Goal: Information Seeking & Learning: Learn about a topic

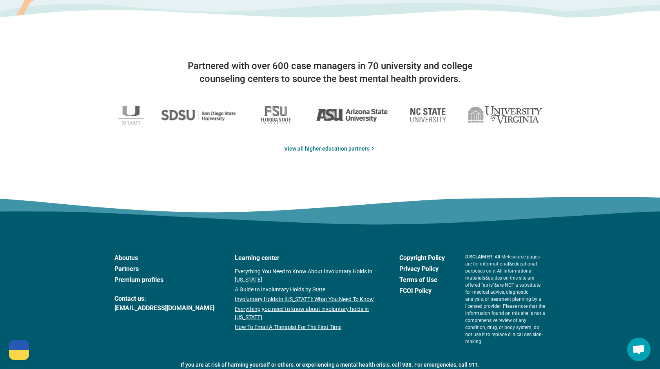
scroll to position [1255, 0]
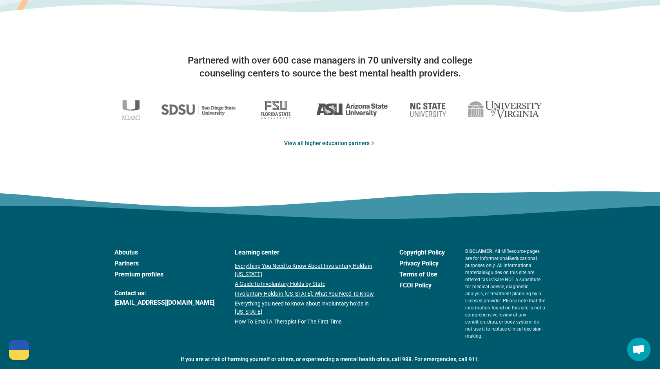
click at [325, 143] on link "View all higher education partners" at bounding box center [330, 143] width 92 height 8
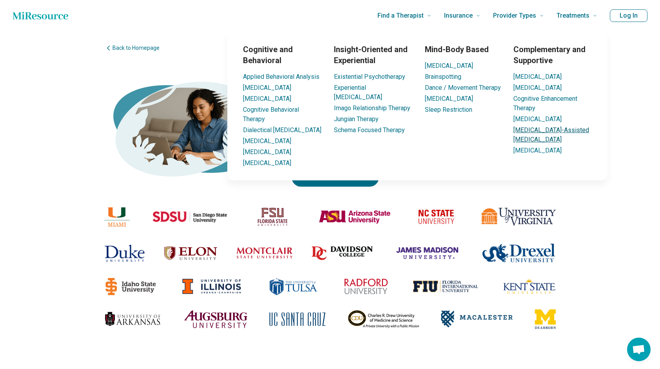
click at [548, 143] on link "[MEDICAL_DATA]-Assisted [MEDICAL_DATA]" at bounding box center [551, 134] width 76 height 17
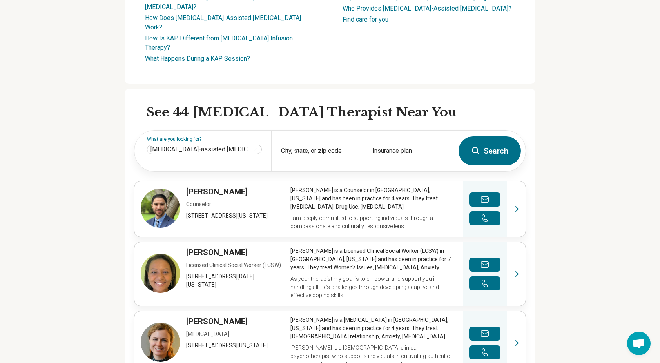
scroll to position [0, 6]
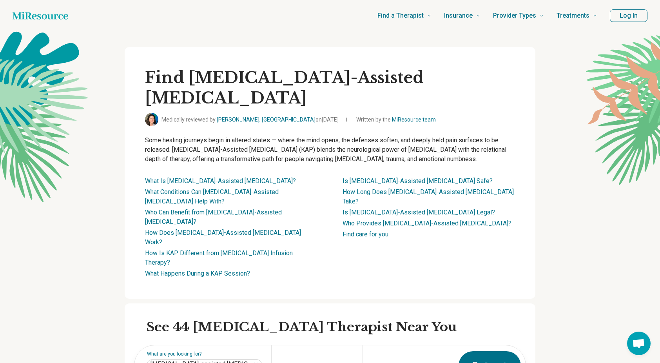
click at [13, 13] on icon "Home page" at bounding box center [41, 16] width 56 height 16
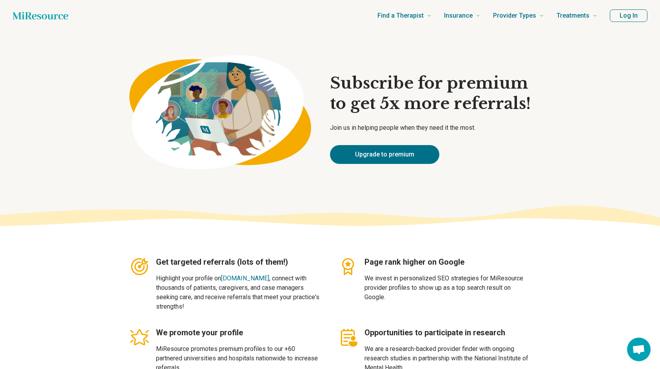
click at [627, 11] on button "Log In" at bounding box center [629, 15] width 38 height 13
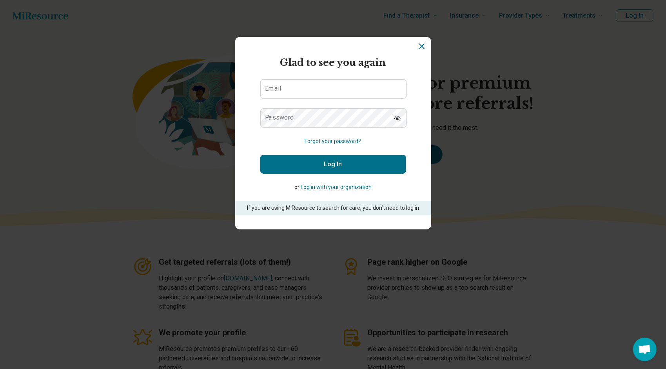
click at [417, 46] on icon "Dismiss" at bounding box center [421, 46] width 9 height 9
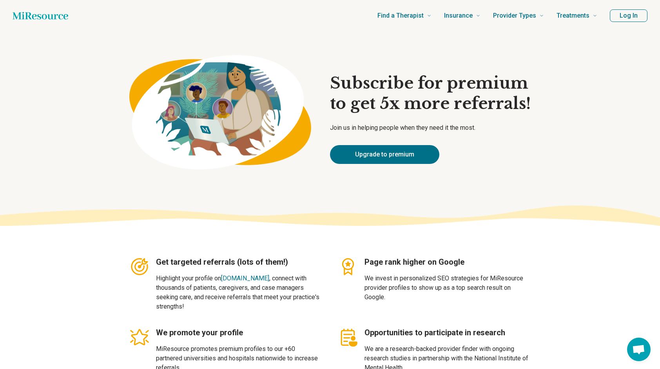
click at [81, 33] on section "Subscribe for premium to get 5x more referrals! Join us in helping people when …" at bounding box center [330, 118] width 660 height 174
click at [61, 11] on icon "Home page" at bounding box center [41, 16] width 56 height 16
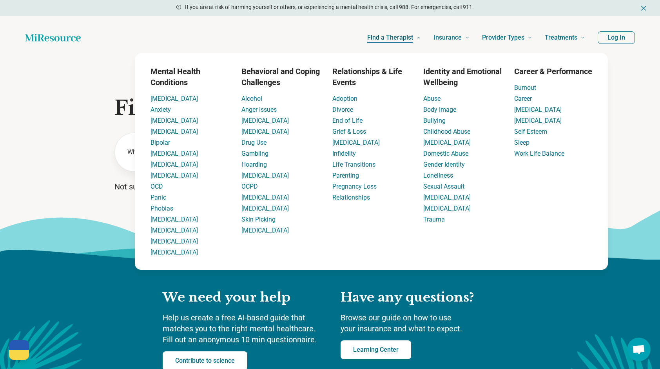
click at [408, 35] on span "Find a Therapist" at bounding box center [390, 37] width 46 height 11
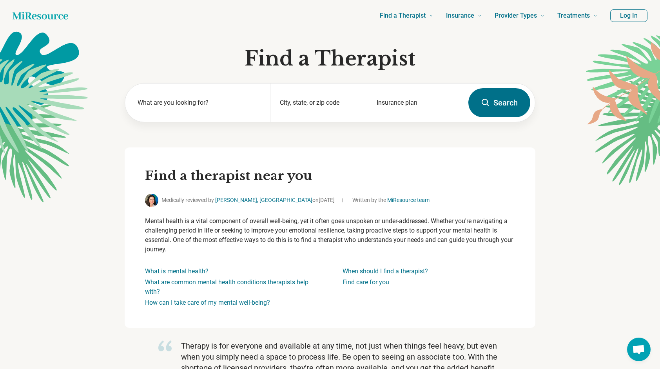
click at [36, 12] on icon "Home page" at bounding box center [41, 16] width 56 height 16
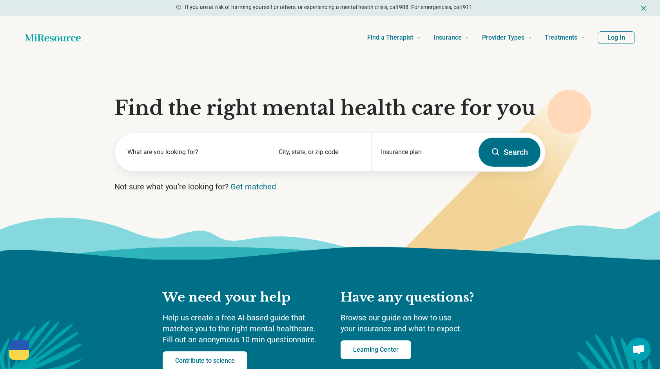
click at [36, 12] on div "If you are at risk of harming yourself or others, or experiencing a mental heal…" at bounding box center [330, 8] width 660 height 16
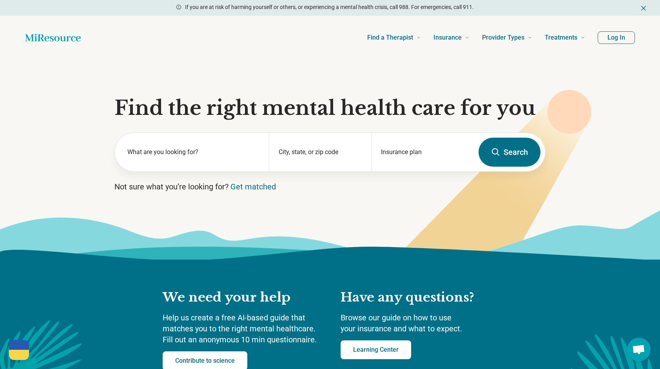
click at [36, 12] on div "If you are at risk of harming yourself or others, or experiencing a mental heal…" at bounding box center [330, 8] width 660 height 16
